Goal: Obtain resource: Obtain resource

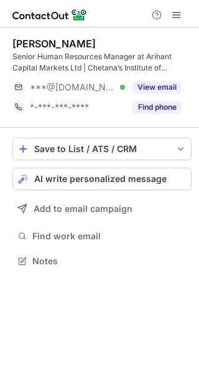
scroll to position [252, 199]
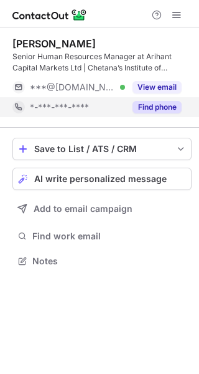
click at [178, 103] on button "Find phone" at bounding box center [157, 107] width 49 height 12
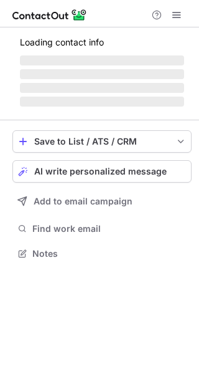
scroll to position [252, 199]
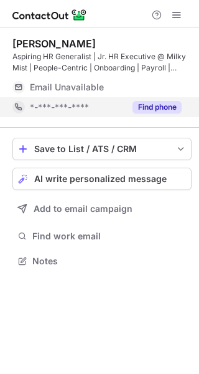
click at [142, 110] on button "Find phone" at bounding box center [157, 107] width 49 height 12
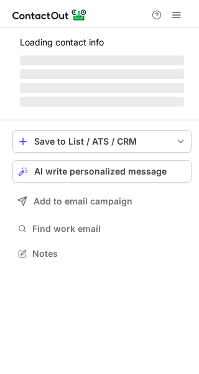
scroll to position [252, 199]
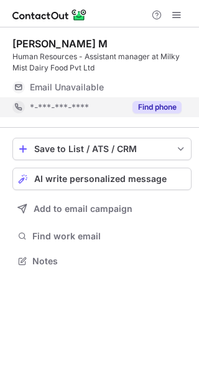
click at [137, 105] on button "Find phone" at bounding box center [157, 107] width 49 height 12
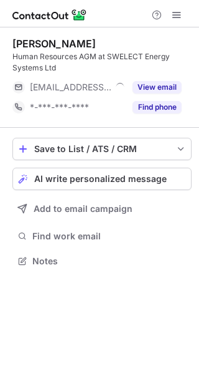
scroll to position [252, 199]
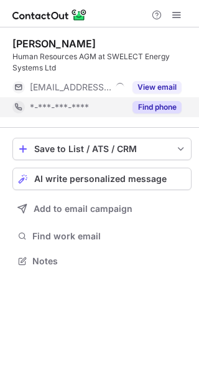
click at [144, 110] on button "Find phone" at bounding box center [157, 107] width 49 height 12
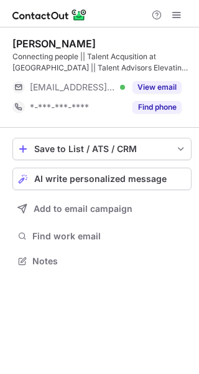
scroll to position [252, 199]
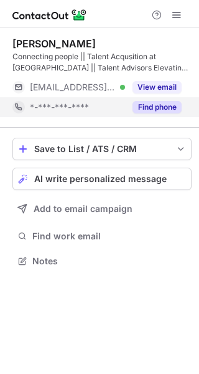
click at [163, 106] on button "Find phone" at bounding box center [157, 107] width 49 height 12
